Goal: Use online tool/utility: Utilize a website feature to perform a specific function

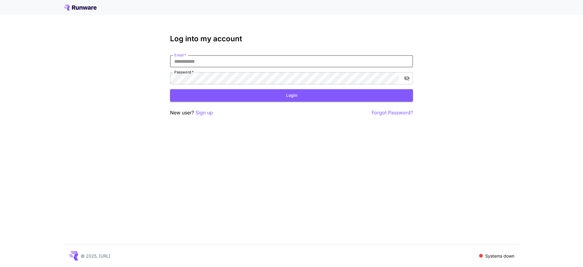
click at [256, 64] on input "Email   *" at bounding box center [291, 61] width 243 height 12
paste input "**********"
type input "**********"
click at [272, 97] on button "Login" at bounding box center [291, 95] width 243 height 12
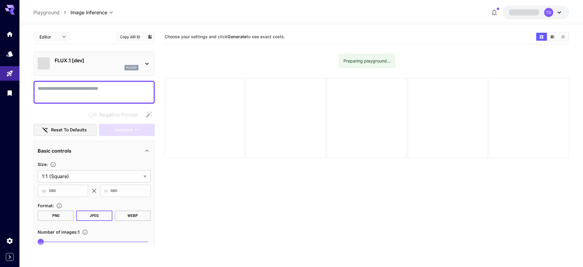
type input "**********"
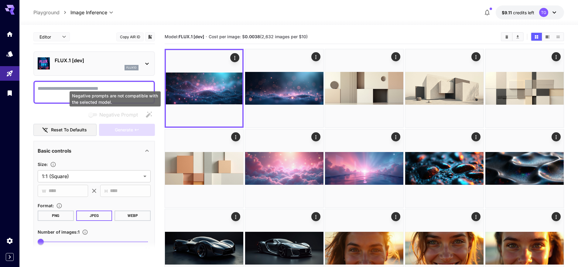
paste textarea "**********"
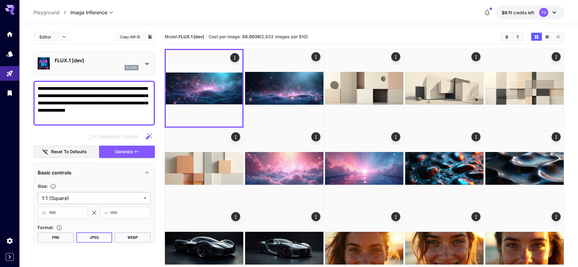
type textarea "**********"
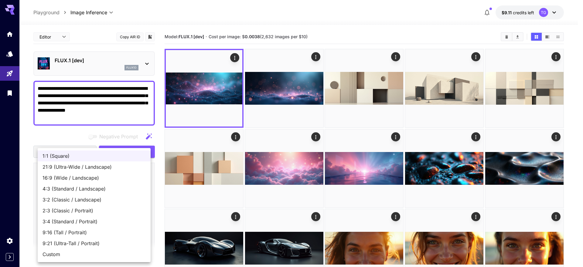
click at [88, 167] on span "21:9 (Ultra-Wide / Landscape)" at bounding box center [94, 166] width 103 height 7
type input "**********"
type input "****"
type input "***"
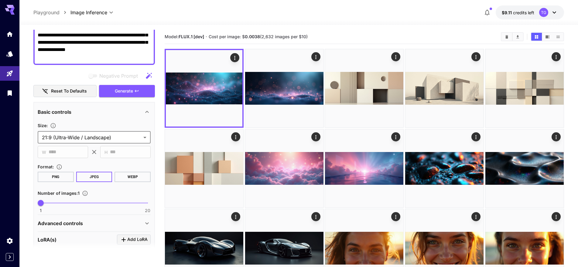
scroll to position [91, 0]
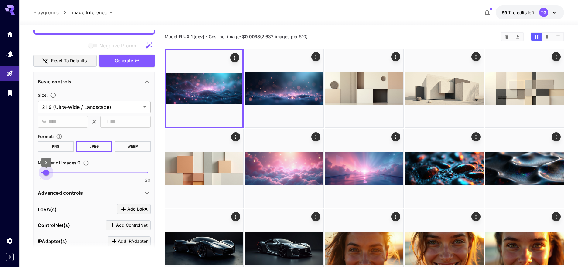
type input "*"
drag, startPoint x: 43, startPoint y: 173, endPoint x: 47, endPoint y: 173, distance: 4.6
click at [47, 173] on span "2" at bounding box center [46, 173] width 6 height 6
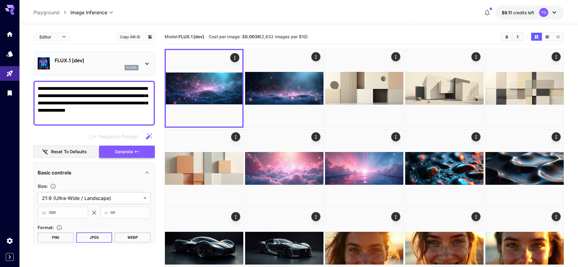
click at [125, 152] on span "Generate" at bounding box center [124, 152] width 18 height 8
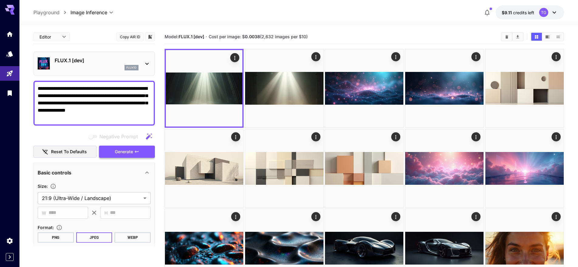
click at [127, 150] on span "Generate" at bounding box center [124, 152] width 18 height 8
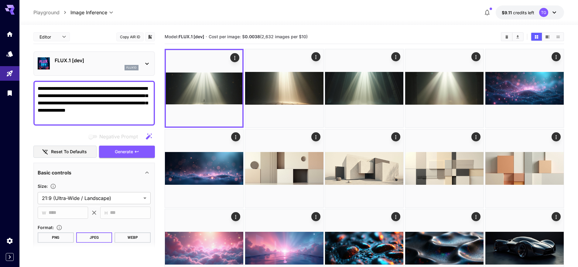
click at [132, 102] on textarea "**********" at bounding box center [94, 103] width 113 height 36
paste textarea "*******"
click at [127, 151] on span "Generate" at bounding box center [124, 152] width 18 height 8
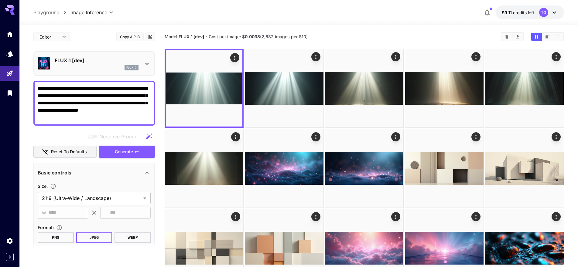
click at [146, 100] on textarea "**********" at bounding box center [94, 103] width 113 height 36
paste textarea
click at [135, 155] on button "Generate" at bounding box center [127, 152] width 56 height 12
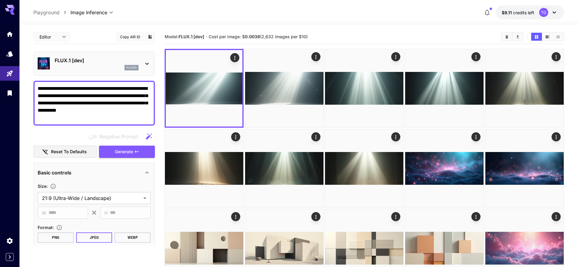
click at [121, 106] on textarea "**********" at bounding box center [94, 103] width 113 height 36
paste textarea "******"
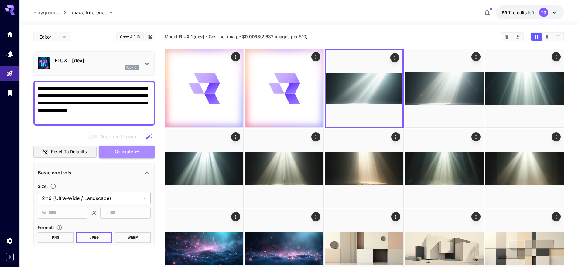
click at [124, 154] on span "Generate" at bounding box center [124, 152] width 18 height 8
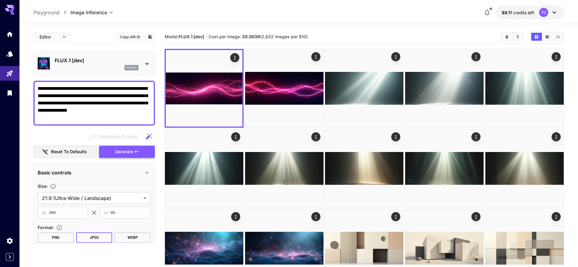
click at [124, 153] on span "Generate" at bounding box center [124, 152] width 18 height 8
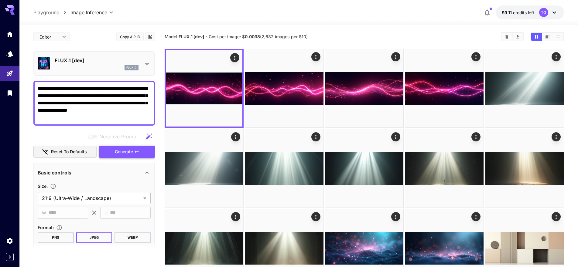
click at [121, 151] on span "Generate" at bounding box center [124, 152] width 18 height 8
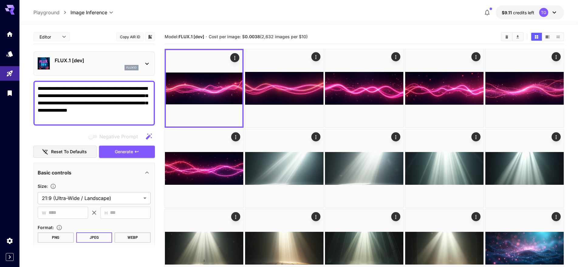
click at [129, 99] on textarea "**********" at bounding box center [94, 103] width 113 height 36
paste textarea "**********"
click at [137, 152] on icon "button" at bounding box center [136, 151] width 5 height 5
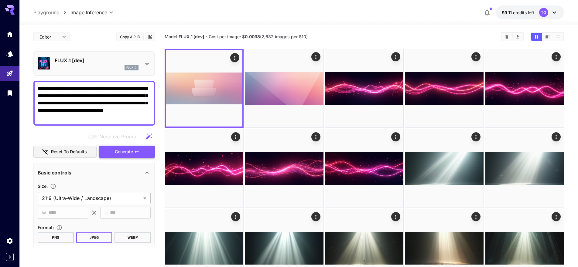
click at [137, 152] on icon "button" at bounding box center [136, 151] width 5 height 5
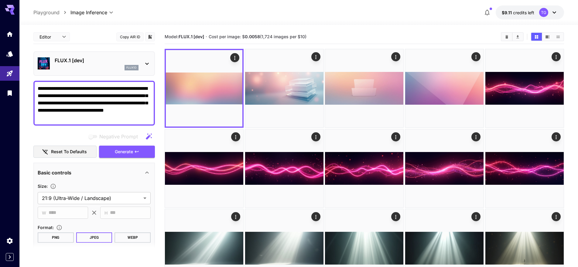
click at [134, 102] on textarea "**********" at bounding box center [94, 103] width 113 height 36
paste textarea "********"
click at [124, 154] on span "Generate" at bounding box center [124, 152] width 18 height 8
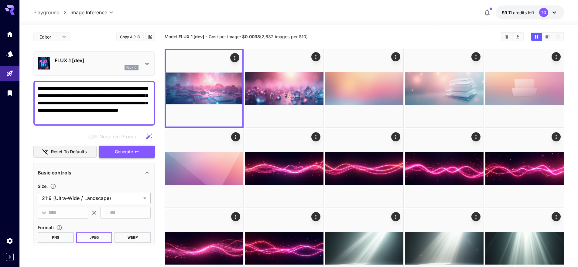
click at [124, 154] on span "Generate" at bounding box center [124, 152] width 18 height 8
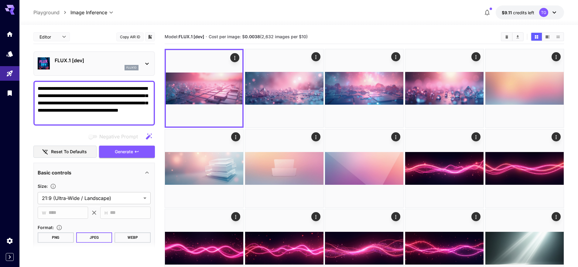
click at [140, 89] on textarea "**********" at bounding box center [94, 103] width 113 height 36
paste textarea
click at [128, 151] on span "Generate" at bounding box center [124, 152] width 18 height 8
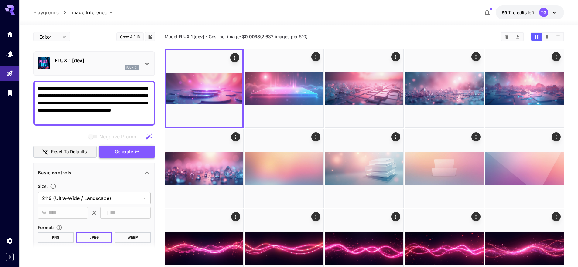
click at [128, 150] on span "Generate" at bounding box center [124, 152] width 18 height 8
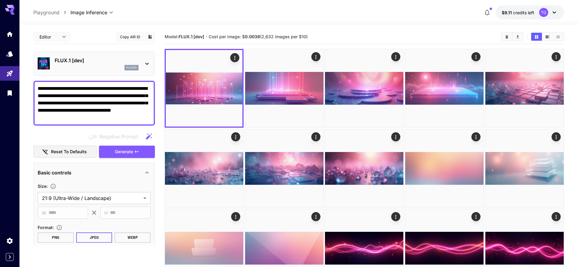
click at [113, 92] on textarea "**********" at bounding box center [94, 103] width 113 height 36
paste textarea "********"
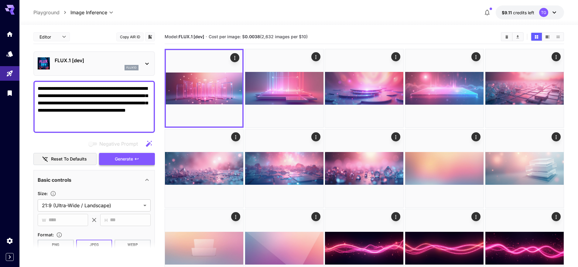
click at [132, 160] on span "Generate" at bounding box center [124, 159] width 18 height 8
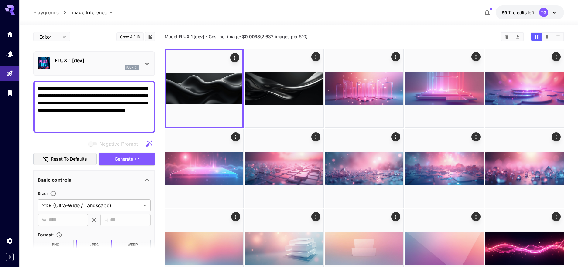
click at [107, 96] on textarea "**********" at bounding box center [94, 107] width 113 height 44
click at [106, 95] on textarea "**********" at bounding box center [94, 107] width 113 height 44
paste textarea
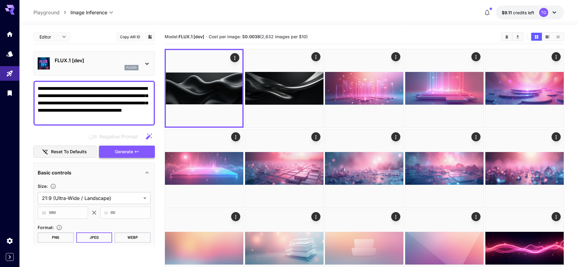
click at [122, 148] on span "Generate" at bounding box center [124, 152] width 18 height 8
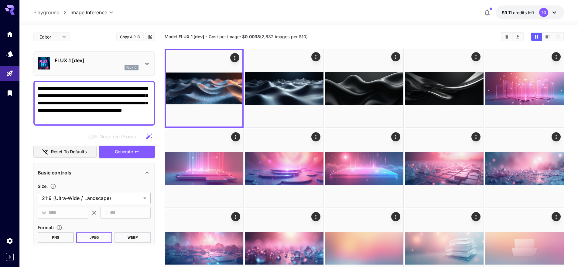
click at [128, 85] on textarea "**********" at bounding box center [94, 103] width 113 height 36
paste textarea "**********"
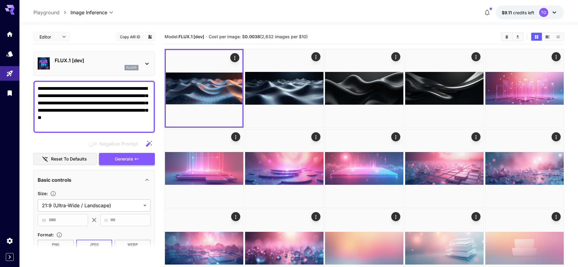
click at [133, 162] on button "Generate" at bounding box center [127, 159] width 56 height 12
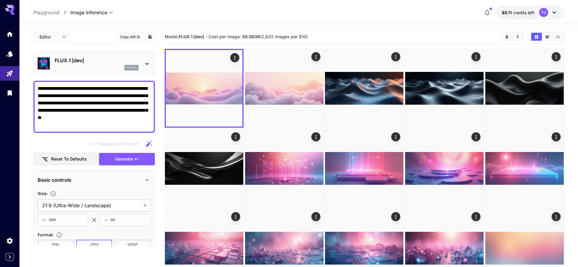
click at [113, 102] on textarea "**********" at bounding box center [94, 107] width 113 height 44
paste textarea "*********"
click at [121, 160] on span "Generate" at bounding box center [124, 159] width 18 height 8
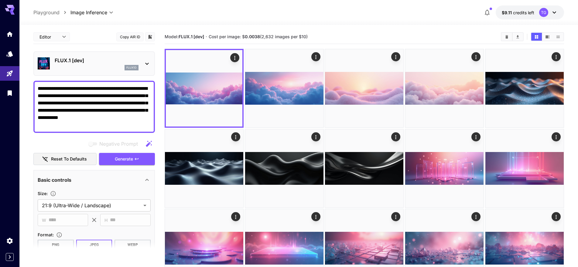
click at [126, 97] on textarea "**********" at bounding box center [94, 107] width 113 height 44
paste textarea
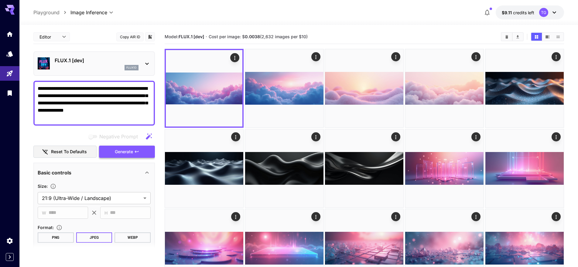
click at [135, 149] on icon "button" at bounding box center [136, 151] width 5 height 5
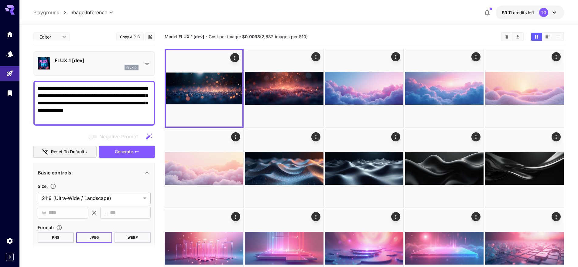
click at [89, 101] on textarea "**********" at bounding box center [94, 103] width 113 height 36
paste textarea "**********"
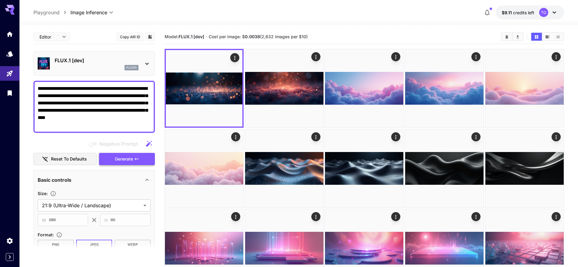
click at [127, 156] on span "Generate" at bounding box center [124, 159] width 18 height 8
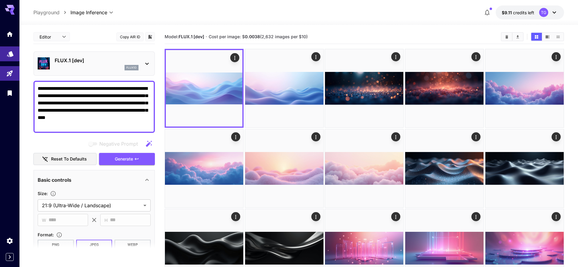
drag, startPoint x: 132, startPoint y: 114, endPoint x: 0, endPoint y: 49, distance: 147.3
paste textarea
type textarea "**********"
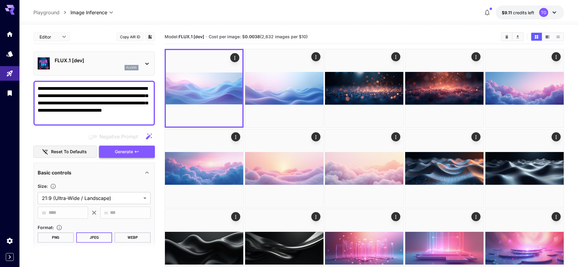
type textarea "**********"
click at [120, 151] on span "Generate" at bounding box center [124, 152] width 18 height 8
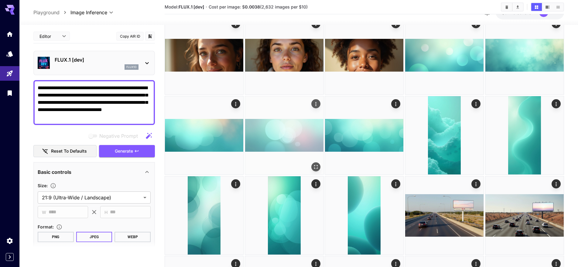
scroll to position [1184, 0]
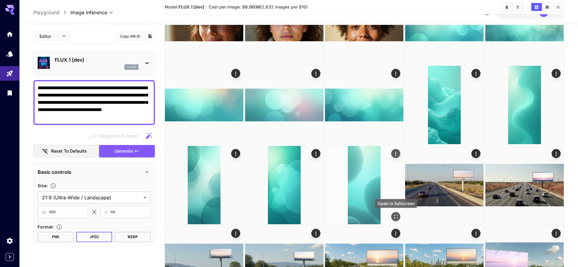
click at [397, 217] on icon "Open in fullscreen" at bounding box center [396, 217] width 6 height 6
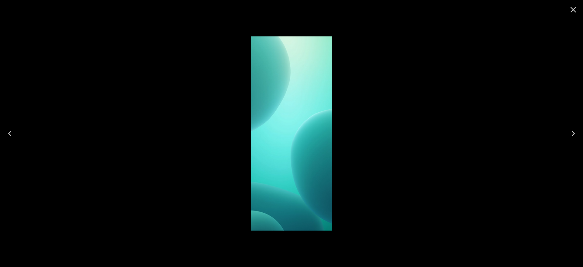
click at [572, 130] on icon "Next" at bounding box center [573, 134] width 10 height 10
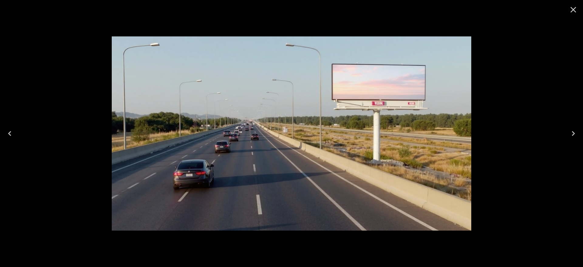
click at [15, 127] on button "Previous" at bounding box center [9, 133] width 19 height 24
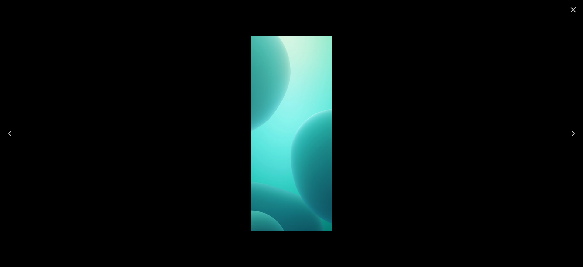
click at [15, 127] on button "Previous" at bounding box center [9, 133] width 19 height 24
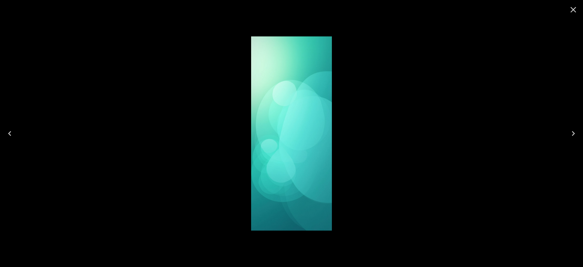
click at [12, 131] on icon "Previous" at bounding box center [10, 134] width 10 height 10
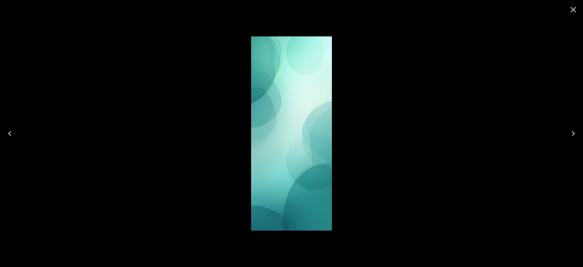
click at [9, 132] on icon "Previous" at bounding box center [10, 134] width 10 height 10
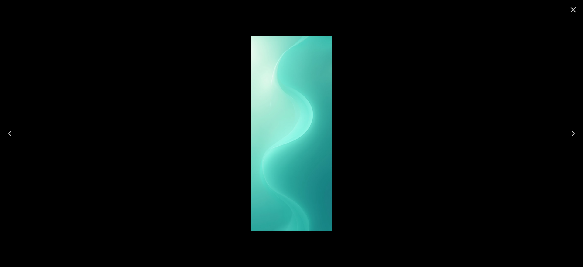
click at [9, 136] on icon "Previous" at bounding box center [10, 134] width 10 height 10
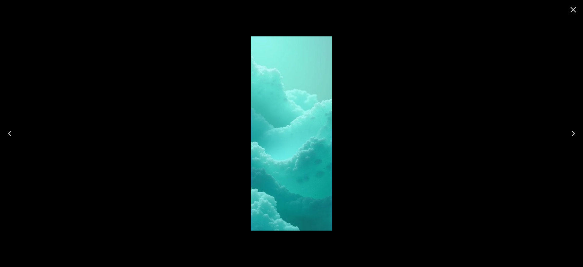
click at [15, 127] on button "Previous" at bounding box center [9, 133] width 19 height 24
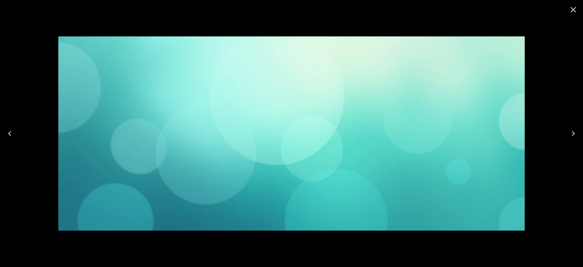
click at [15, 127] on button "Previous" at bounding box center [9, 133] width 19 height 24
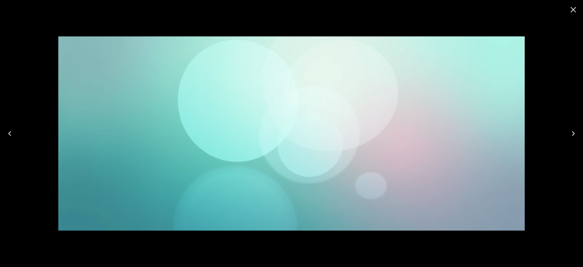
click at [15, 127] on button "Previous" at bounding box center [9, 133] width 19 height 24
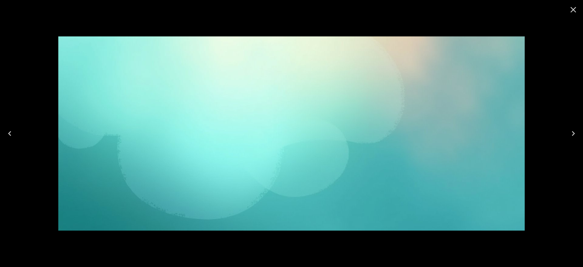
click at [15, 127] on button "Previous" at bounding box center [9, 133] width 19 height 24
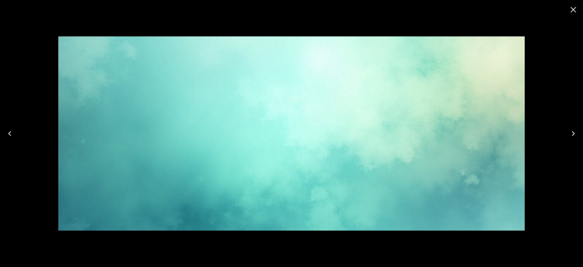
click at [13, 129] on icon "Previous" at bounding box center [10, 134] width 10 height 10
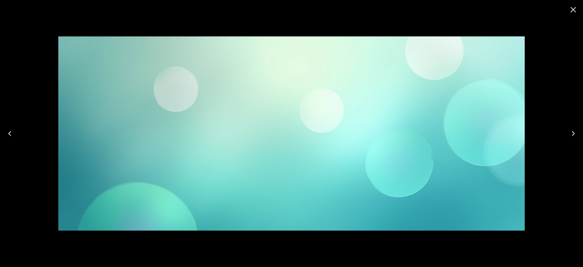
click at [13, 129] on icon "Previous" at bounding box center [10, 134] width 10 height 10
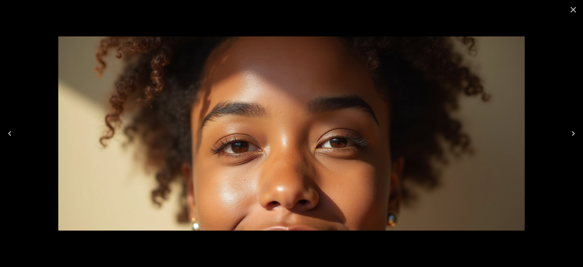
click at [13, 129] on icon "Previous" at bounding box center [10, 134] width 10 height 10
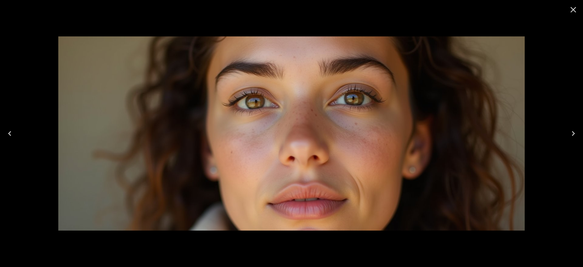
click at [13, 129] on icon "Previous" at bounding box center [10, 134] width 10 height 10
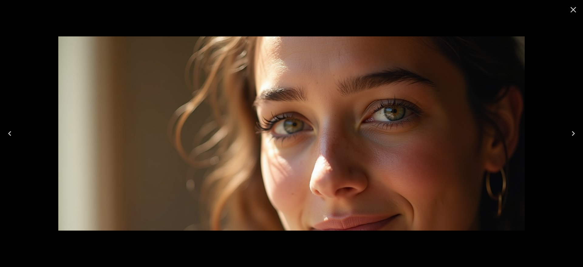
click at [13, 129] on icon "Previous" at bounding box center [10, 134] width 10 height 10
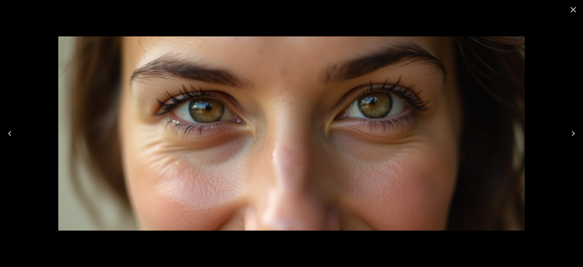
click at [13, 129] on icon "Previous" at bounding box center [10, 134] width 10 height 10
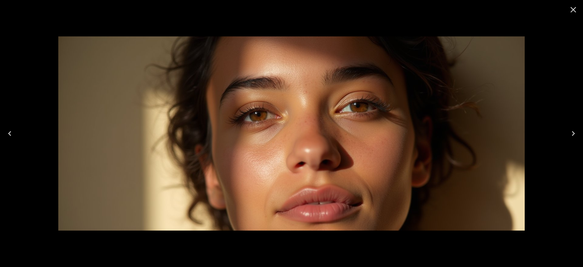
click at [13, 129] on icon "Previous" at bounding box center [10, 134] width 10 height 10
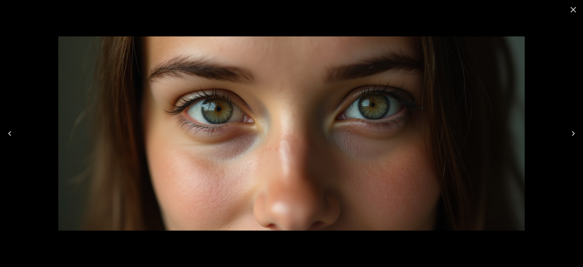
click at [13, 129] on icon "Previous" at bounding box center [10, 134] width 10 height 10
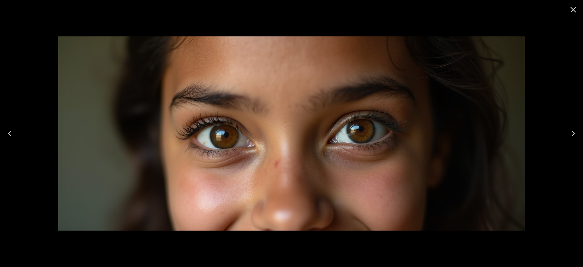
click at [13, 129] on icon "Previous" at bounding box center [10, 134] width 10 height 10
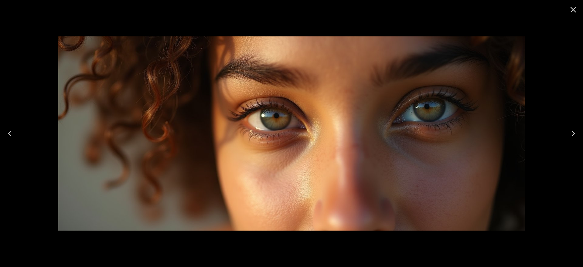
click at [13, 129] on icon "Previous" at bounding box center [10, 134] width 10 height 10
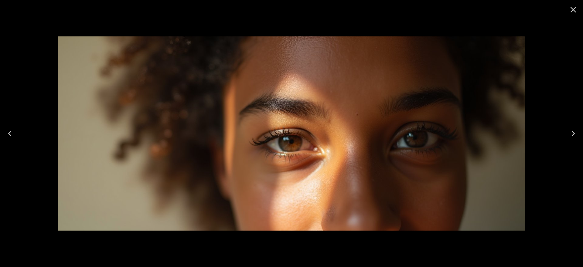
click at [13, 129] on icon "Previous" at bounding box center [10, 134] width 10 height 10
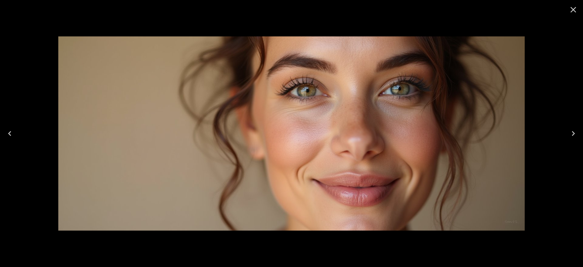
click at [13, 129] on icon "Previous" at bounding box center [10, 134] width 10 height 10
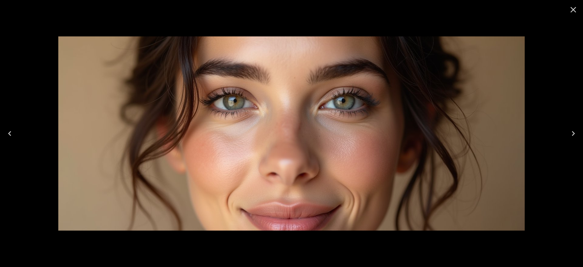
click at [13, 129] on icon "Previous" at bounding box center [10, 134] width 10 height 10
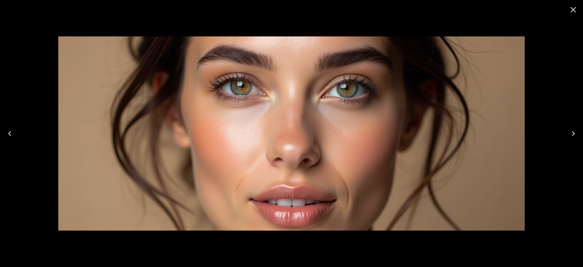
click at [13, 129] on icon "Previous" at bounding box center [10, 134] width 10 height 10
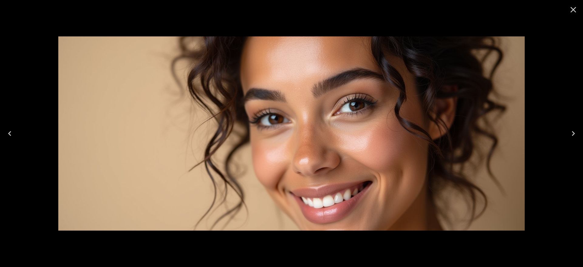
click at [13, 129] on icon "Previous" at bounding box center [10, 134] width 10 height 10
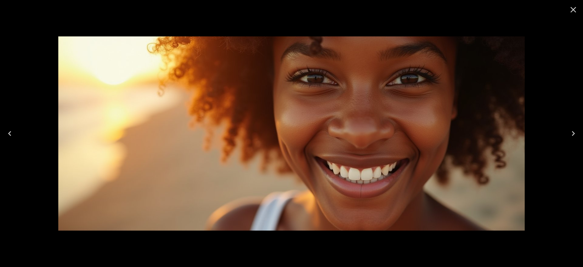
click at [13, 129] on icon "Previous" at bounding box center [10, 134] width 10 height 10
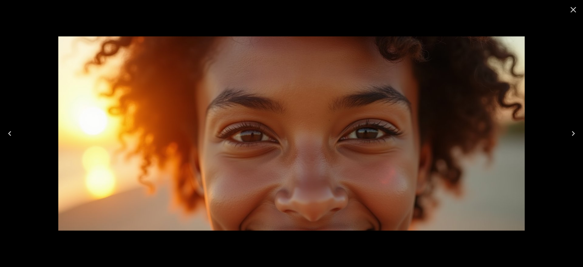
click at [13, 129] on icon "Previous" at bounding box center [10, 134] width 10 height 10
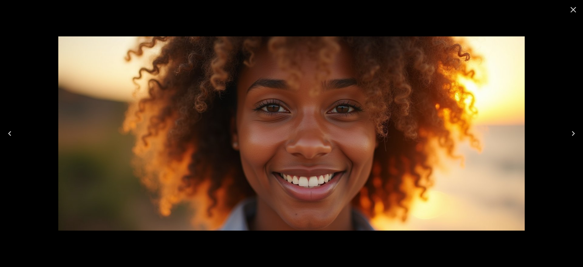
click at [13, 129] on icon "Previous" at bounding box center [10, 134] width 10 height 10
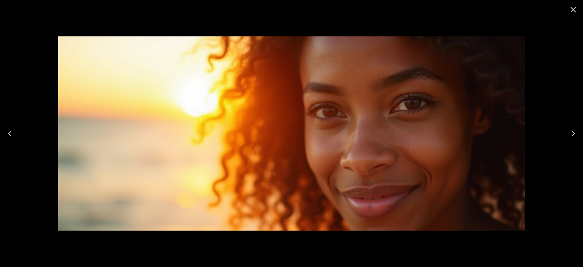
click at [13, 129] on icon "Previous" at bounding box center [10, 134] width 10 height 10
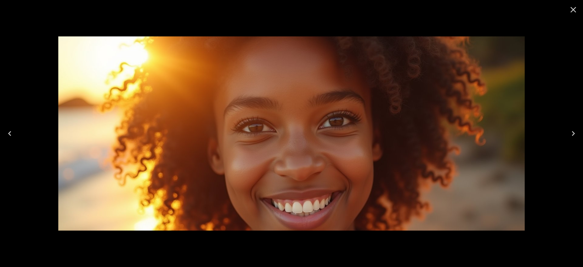
click at [13, 129] on icon "Previous" at bounding box center [10, 134] width 10 height 10
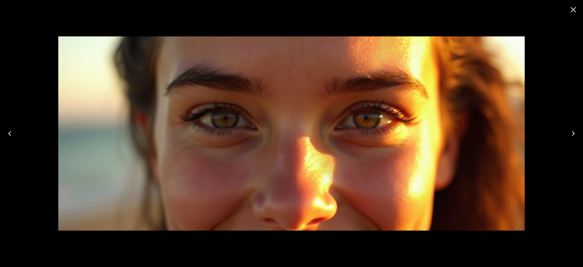
click at [13, 129] on icon "Previous" at bounding box center [10, 134] width 10 height 10
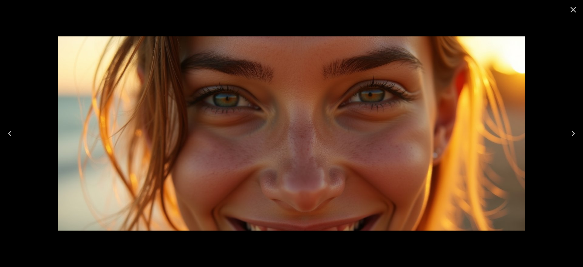
click at [13, 129] on icon "Previous" at bounding box center [10, 134] width 10 height 10
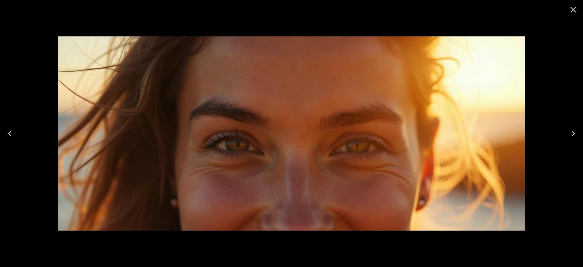
click at [13, 129] on icon "Previous" at bounding box center [10, 134] width 10 height 10
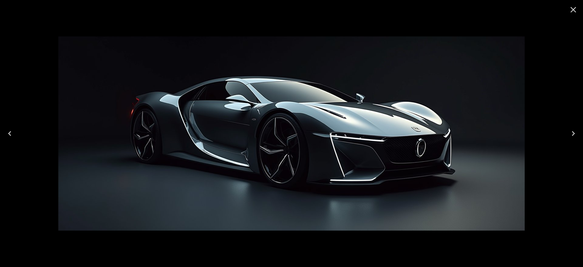
click at [13, 129] on icon "Previous" at bounding box center [10, 134] width 10 height 10
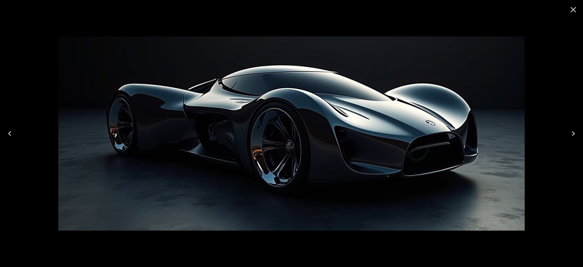
click at [13, 129] on icon "Previous" at bounding box center [10, 134] width 10 height 10
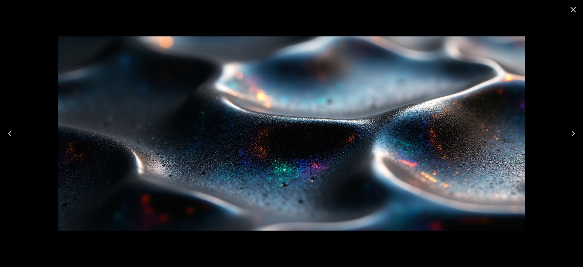
click at [13, 129] on icon "Previous" at bounding box center [10, 134] width 10 height 10
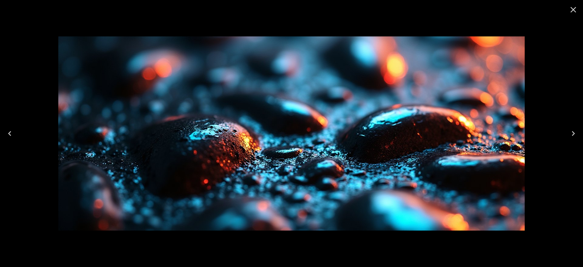
click at [13, 129] on icon "Previous" at bounding box center [10, 134] width 10 height 10
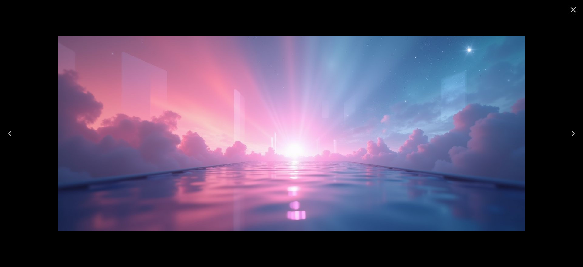
click at [6, 132] on icon "Previous" at bounding box center [10, 134] width 10 height 10
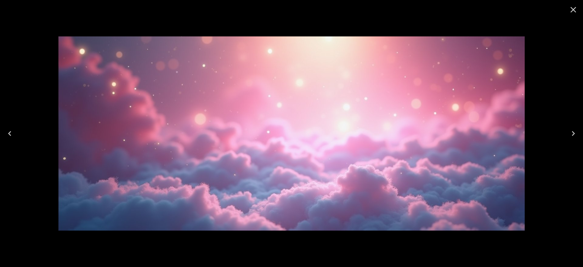
click at [2, 135] on button "Previous" at bounding box center [9, 133] width 19 height 24
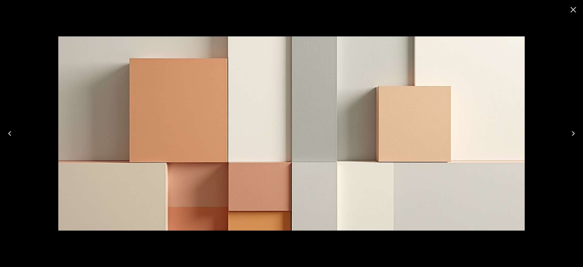
click at [2, 135] on button "Previous" at bounding box center [9, 133] width 19 height 24
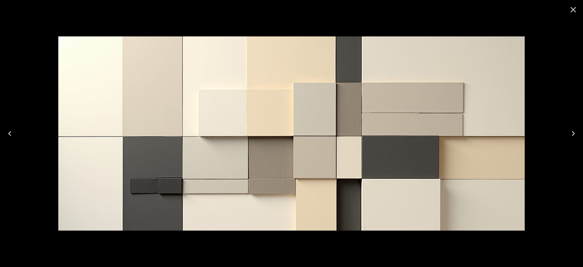
click at [23, 128] on div at bounding box center [291, 133] width 583 height 267
click at [6, 130] on icon "Previous" at bounding box center [10, 134] width 10 height 10
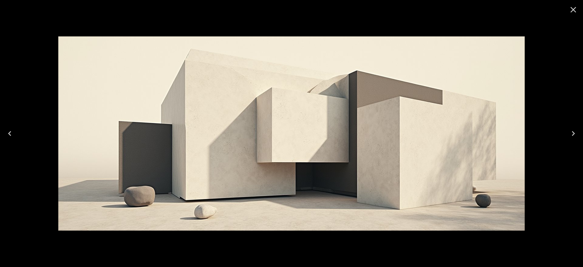
click at [6, 130] on icon "Previous" at bounding box center [10, 134] width 10 height 10
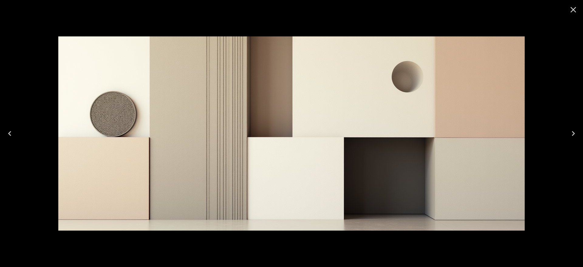
click at [6, 130] on icon "Previous" at bounding box center [10, 134] width 10 height 10
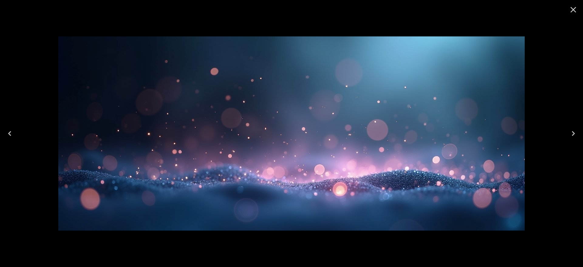
click at [6, 125] on button "Previous" at bounding box center [9, 133] width 19 height 24
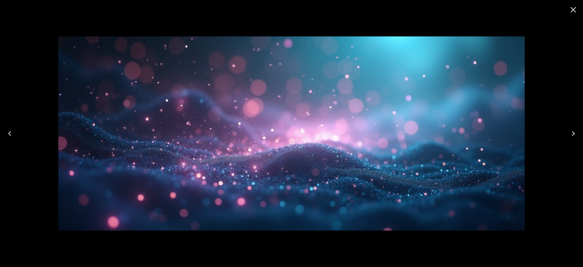
click at [6, 125] on button "Previous" at bounding box center [9, 133] width 19 height 24
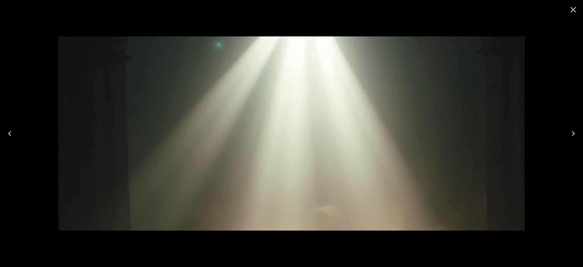
click at [6, 125] on button "Previous" at bounding box center [9, 133] width 19 height 24
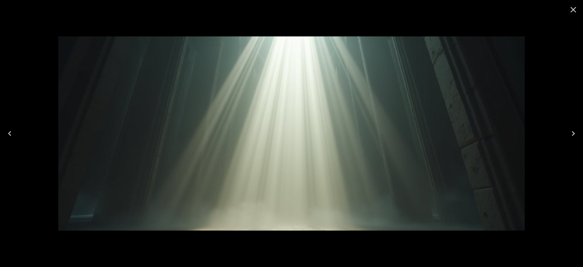
click at [6, 125] on button "Previous" at bounding box center [9, 133] width 19 height 24
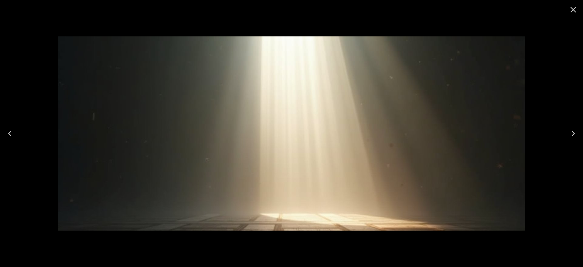
click at [6, 125] on button "Previous" at bounding box center [9, 133] width 19 height 24
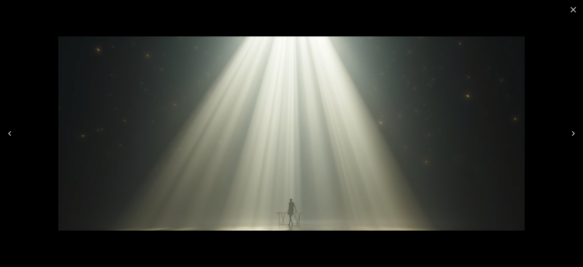
click at [6, 125] on button "Previous" at bounding box center [9, 133] width 19 height 24
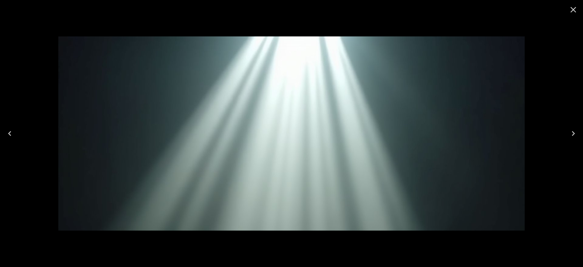
click at [6, 125] on button "Previous" at bounding box center [9, 133] width 19 height 24
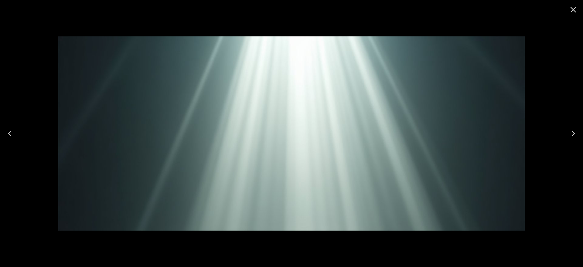
click at [6, 125] on button "Previous" at bounding box center [9, 133] width 19 height 24
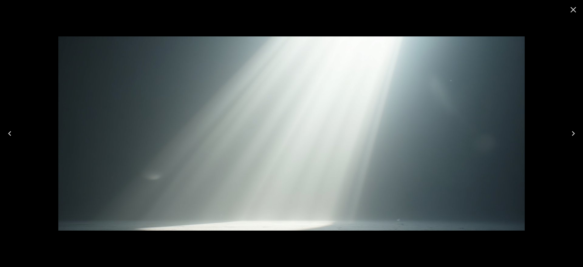
click at [6, 125] on button "Previous" at bounding box center [9, 133] width 19 height 24
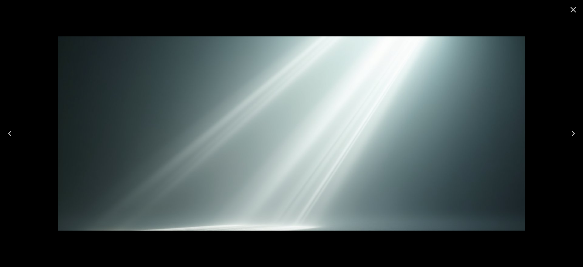
click at [6, 125] on button "Previous" at bounding box center [9, 133] width 19 height 24
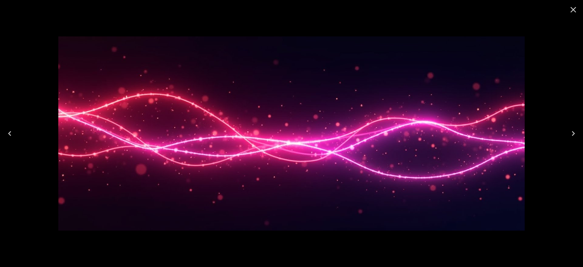
click at [7, 129] on icon "Previous" at bounding box center [10, 134] width 10 height 10
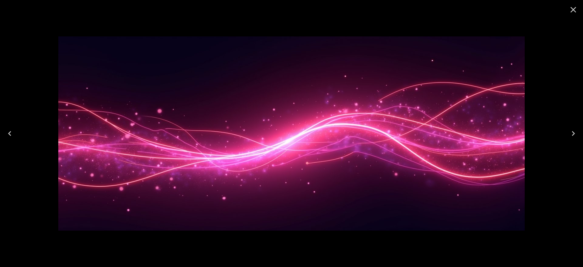
click at [2, 131] on button "Previous" at bounding box center [9, 133] width 19 height 24
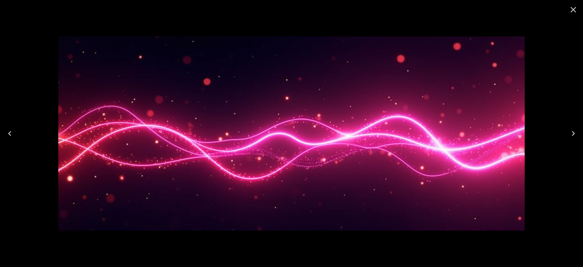
click at [2, 123] on button "Previous" at bounding box center [9, 133] width 19 height 24
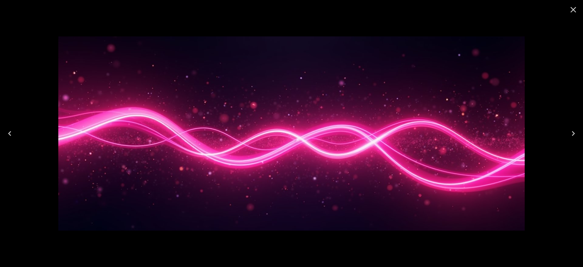
click at [18, 136] on button "Previous" at bounding box center [9, 133] width 19 height 24
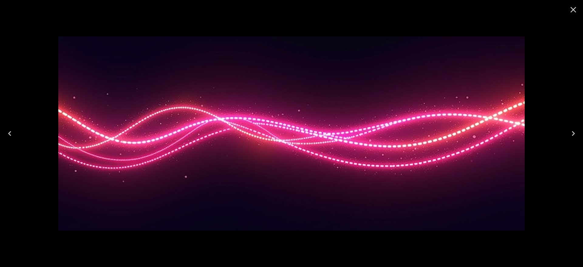
click at [15, 135] on button "Previous" at bounding box center [9, 133] width 19 height 24
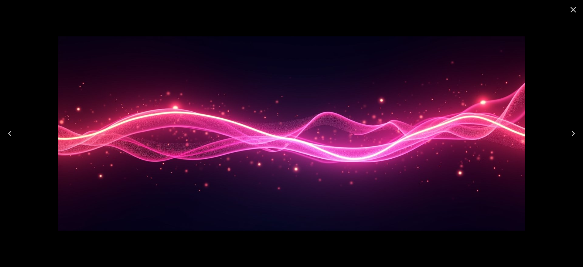
click at [13, 129] on icon "Previous" at bounding box center [10, 134] width 10 height 10
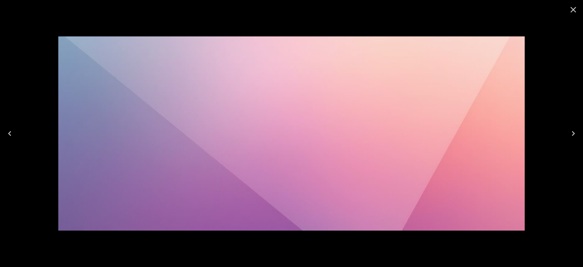
click at [15, 133] on button "Previous" at bounding box center [9, 133] width 19 height 24
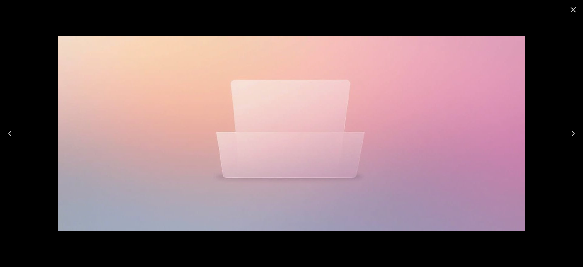
drag, startPoint x: 239, startPoint y: 117, endPoint x: 158, endPoint y: 102, distance: 82.7
click at [158, 102] on img at bounding box center [291, 133] width 466 height 194
click at [11, 134] on icon "Previous" at bounding box center [10, 134] width 10 height 10
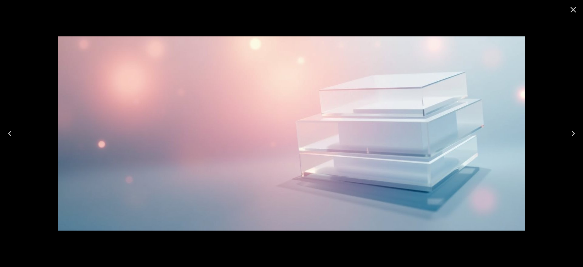
click at [12, 130] on icon "Previous" at bounding box center [10, 134] width 10 height 10
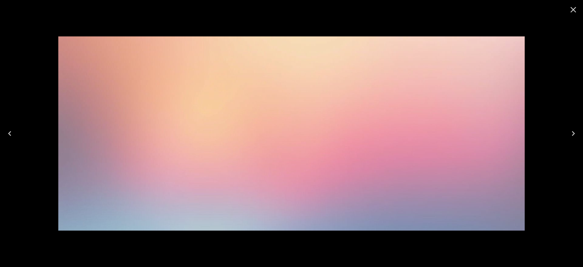
click at [10, 128] on button "Previous" at bounding box center [9, 133] width 19 height 24
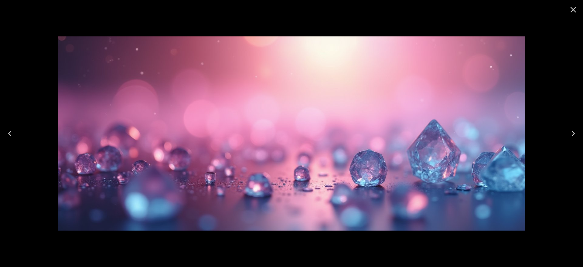
click at [12, 130] on icon "Previous" at bounding box center [10, 134] width 10 height 10
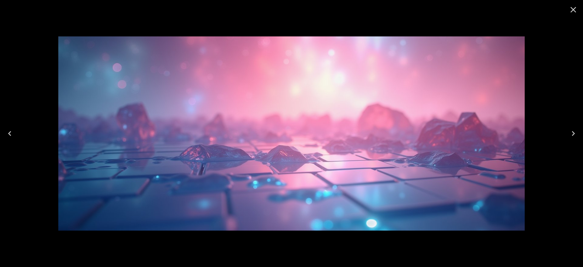
click at [9, 134] on icon "Previous" at bounding box center [9, 133] width 3 height 5
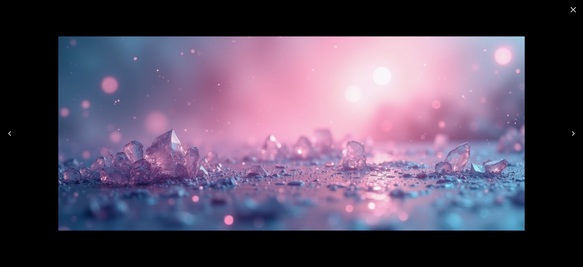
click at [9, 132] on icon "Previous" at bounding box center [10, 134] width 10 height 10
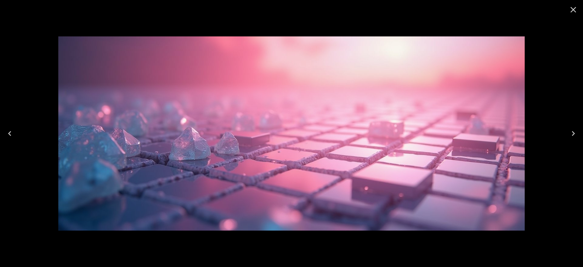
click at [16, 127] on button "Previous" at bounding box center [9, 133] width 19 height 24
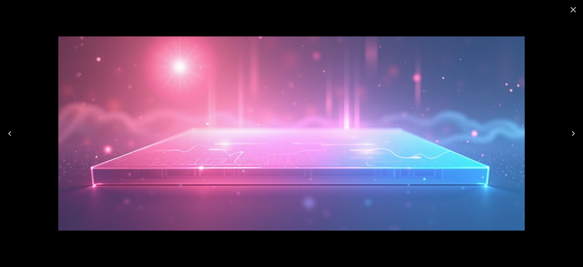
click at [15, 135] on button "Previous" at bounding box center [9, 133] width 19 height 24
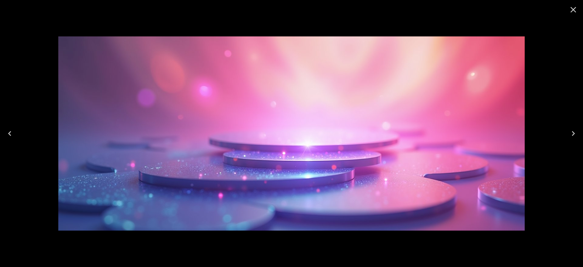
click at [13, 131] on icon "Previous" at bounding box center [10, 134] width 10 height 10
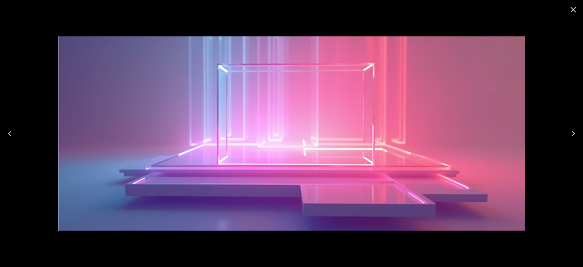
click at [11, 134] on icon "Previous" at bounding box center [10, 134] width 10 height 10
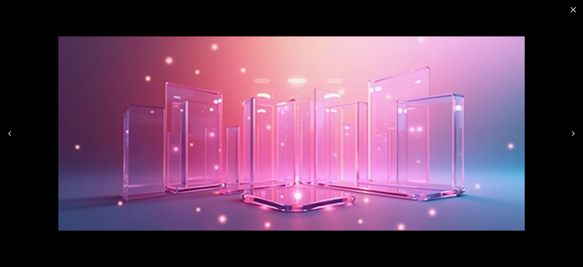
click at [11, 131] on icon "Previous" at bounding box center [9, 133] width 3 height 5
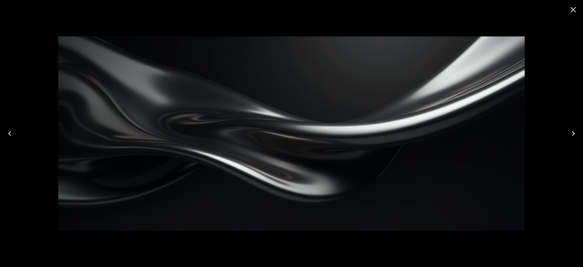
click at [18, 133] on button "Previous" at bounding box center [9, 133] width 19 height 24
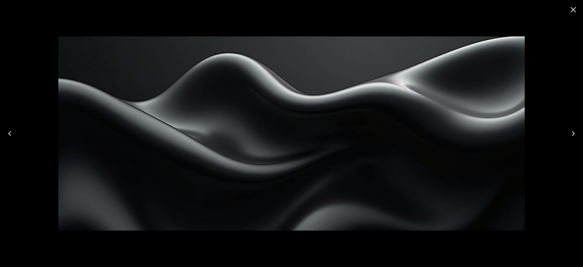
click at [18, 133] on button "Previous" at bounding box center [9, 133] width 19 height 24
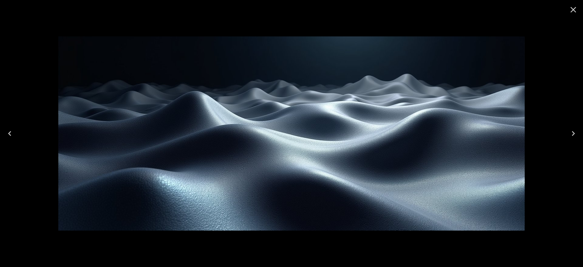
click at [18, 133] on button "Previous" at bounding box center [9, 133] width 19 height 24
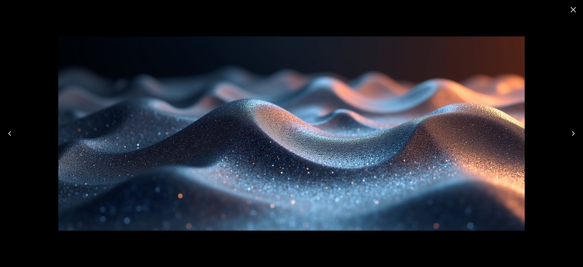
click at [18, 133] on button "Previous" at bounding box center [9, 133] width 19 height 24
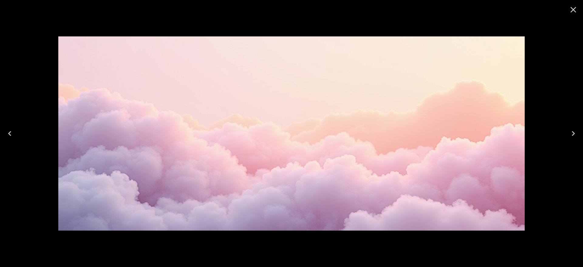
click at [7, 126] on button "Previous" at bounding box center [9, 133] width 19 height 24
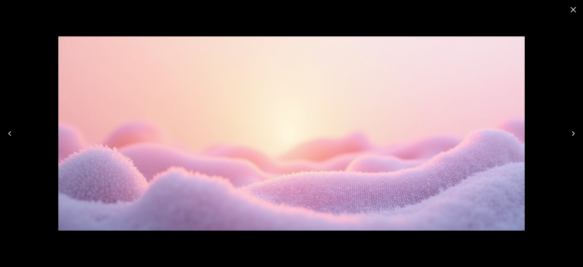
click at [3, 130] on button "Previous" at bounding box center [9, 133] width 19 height 24
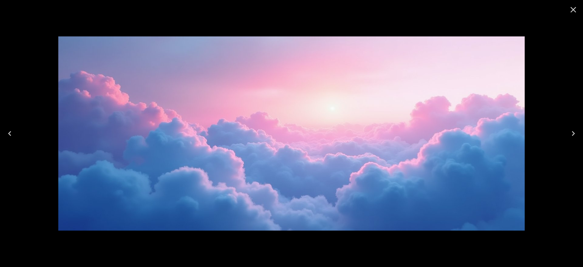
click at [13, 131] on icon "Previous" at bounding box center [10, 134] width 10 height 10
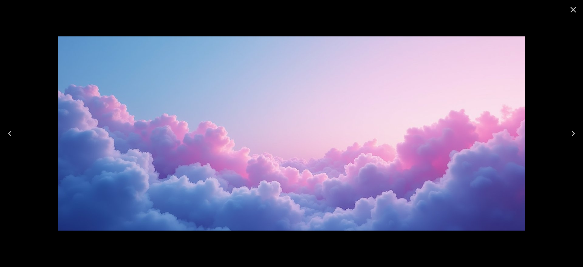
click at [12, 126] on button "Previous" at bounding box center [9, 133] width 19 height 24
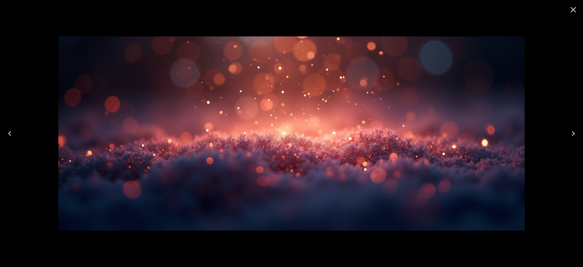
click at [8, 126] on button "Previous" at bounding box center [9, 133] width 19 height 24
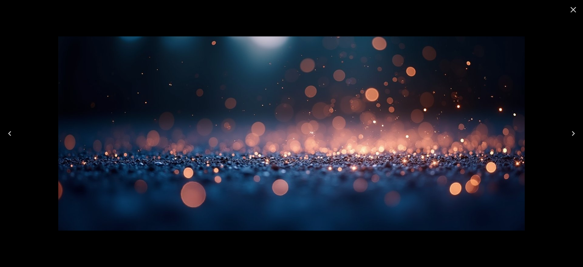
click at [8, 134] on icon "Previous" at bounding box center [9, 133] width 3 height 5
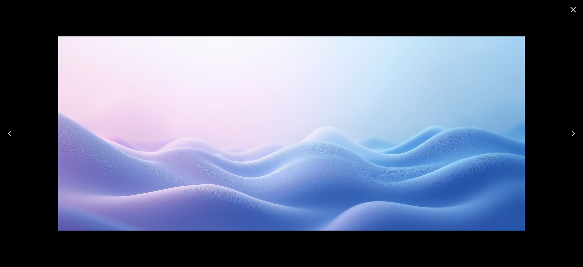
click at [18, 134] on button "Previous" at bounding box center [9, 133] width 19 height 24
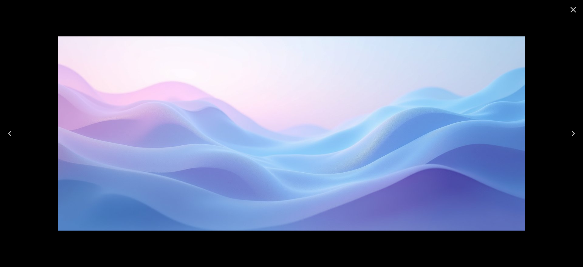
click at [10, 113] on div at bounding box center [291, 133] width 583 height 267
click at [13, 130] on icon "Previous" at bounding box center [10, 134] width 10 height 10
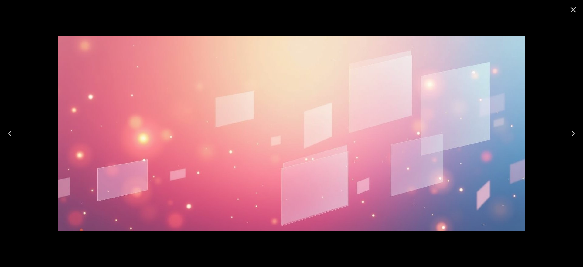
click at [18, 130] on button "Previous" at bounding box center [9, 133] width 19 height 24
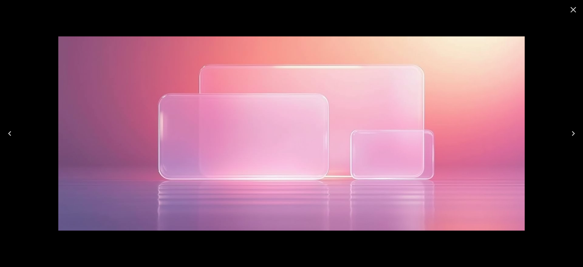
click at [35, 128] on div at bounding box center [291, 133] width 583 height 267
click at [13, 128] on button "Previous" at bounding box center [9, 133] width 19 height 24
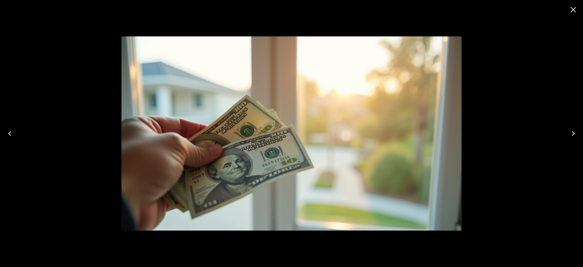
click at [575, 10] on icon "Close" at bounding box center [573, 10] width 10 height 10
